Goal: Information Seeking & Learning: Learn about a topic

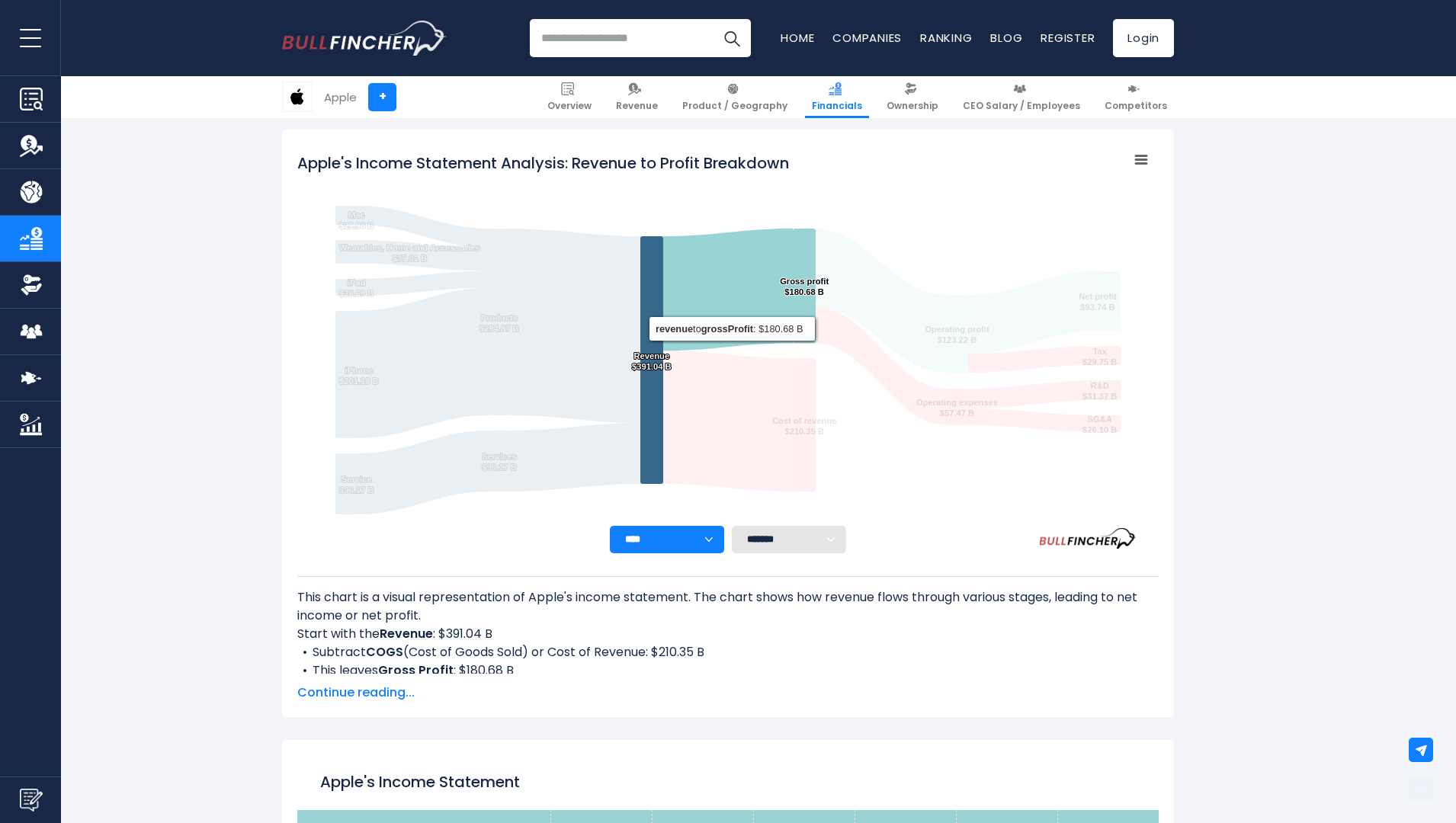
scroll to position [1964, 0]
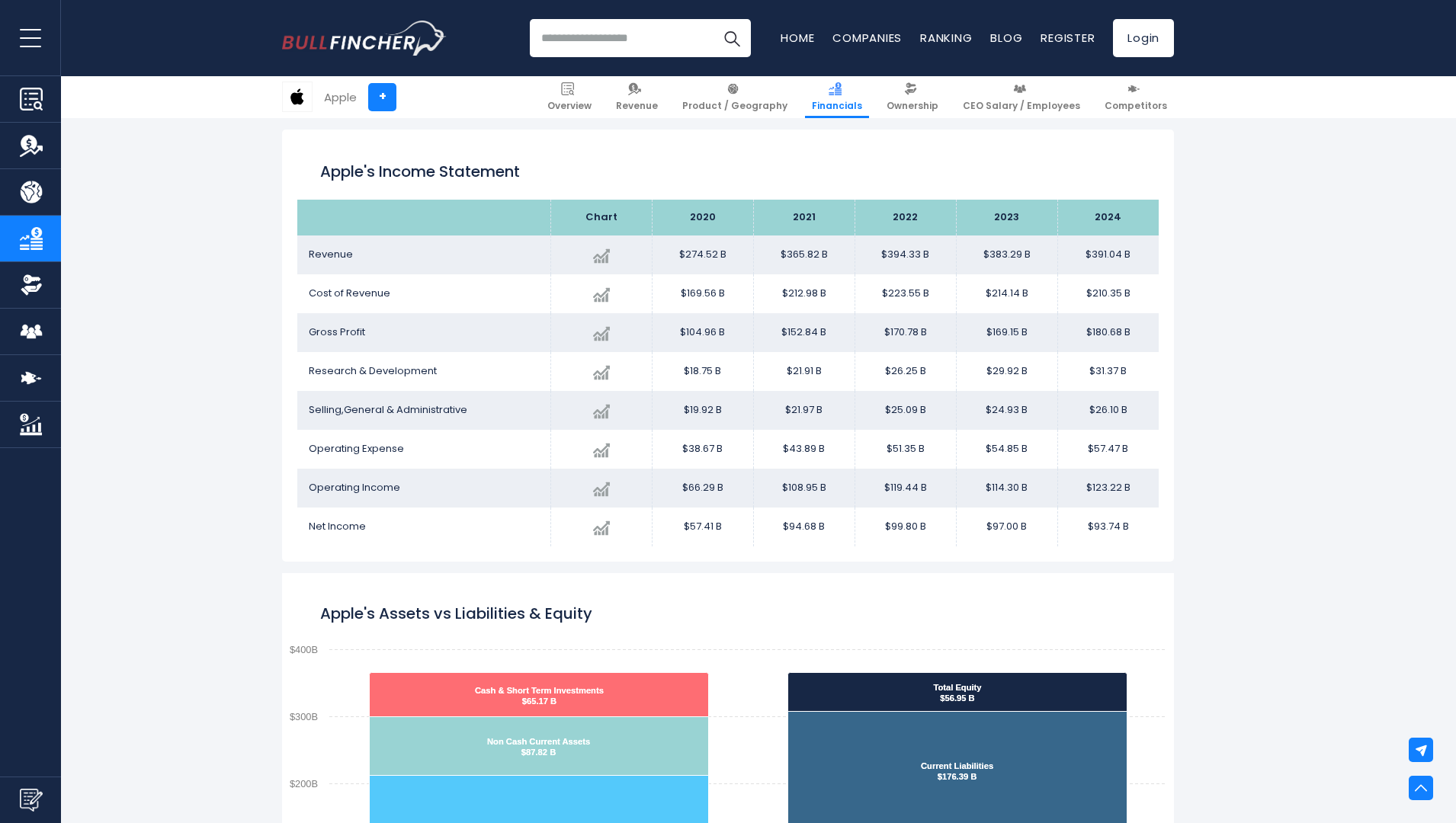
scroll to position [2163, 0]
